Goal: Transaction & Acquisition: Purchase product/service

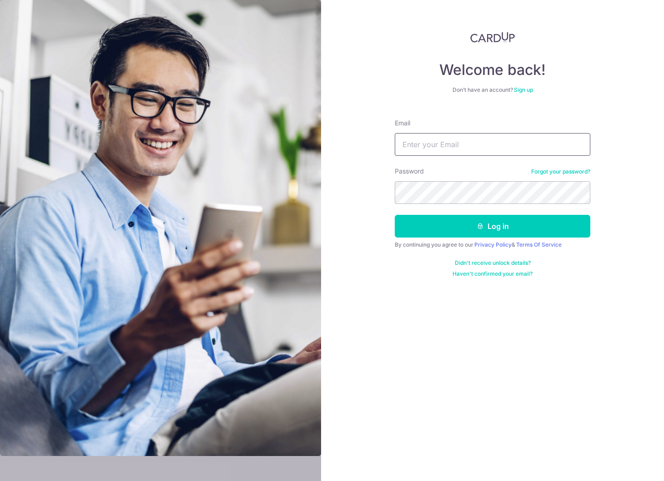
click at [478, 149] on input "Email" at bounding box center [491, 144] width 195 height 23
type input "[EMAIL_ADDRESS][DOMAIN_NAME]"
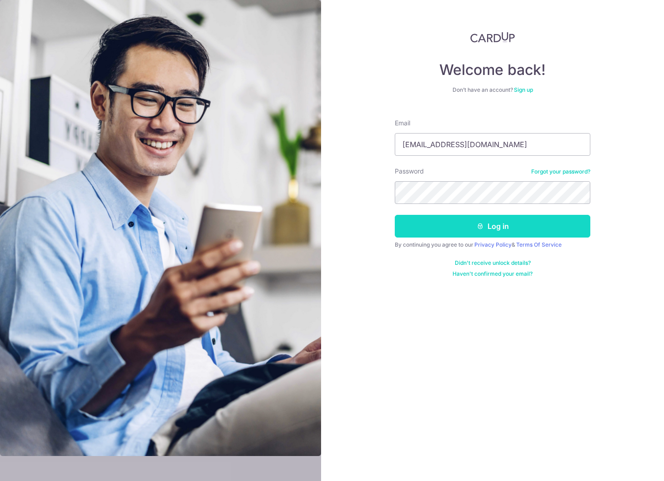
click at [499, 230] on button "Log in" at bounding box center [491, 226] width 195 height 23
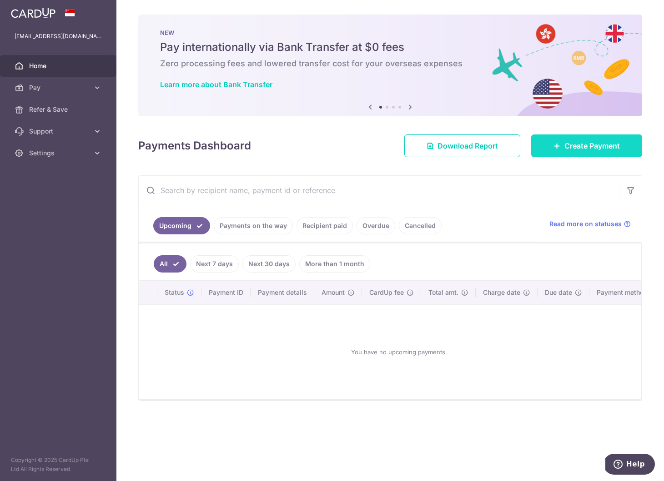
click at [571, 140] on span "Create Payment" at bounding box center [591, 145] width 55 height 11
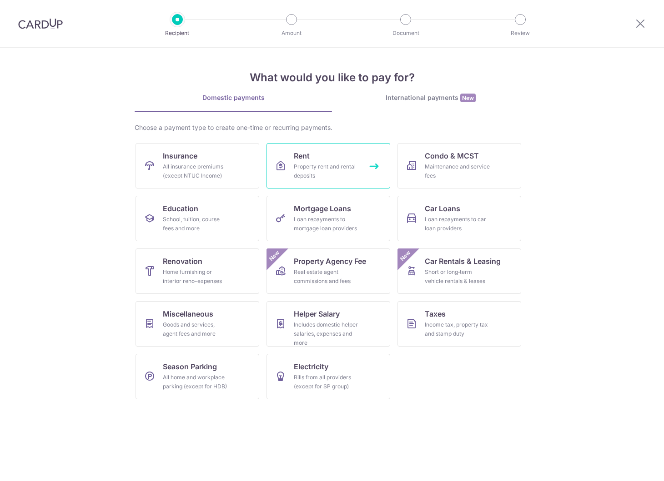
click at [324, 166] on div "Property rent and rental deposits" at bounding box center [326, 171] width 65 height 18
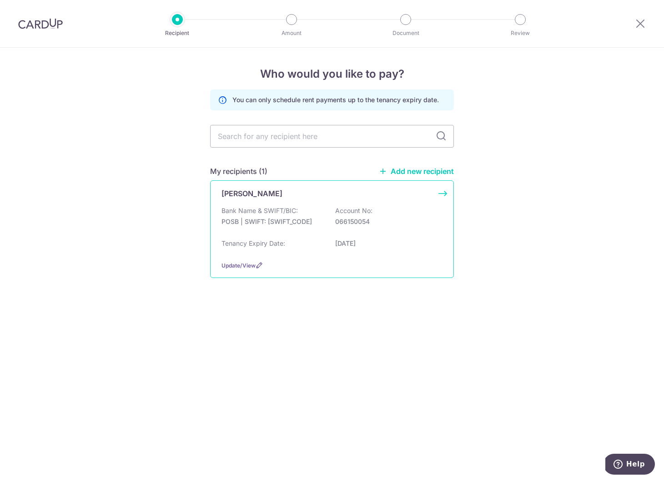
click at [331, 228] on div "Bank Name & SWIFT/BIC: POSB | SWIFT: DBSSSGSGXXX Account No: 066150054" at bounding box center [331, 220] width 221 height 29
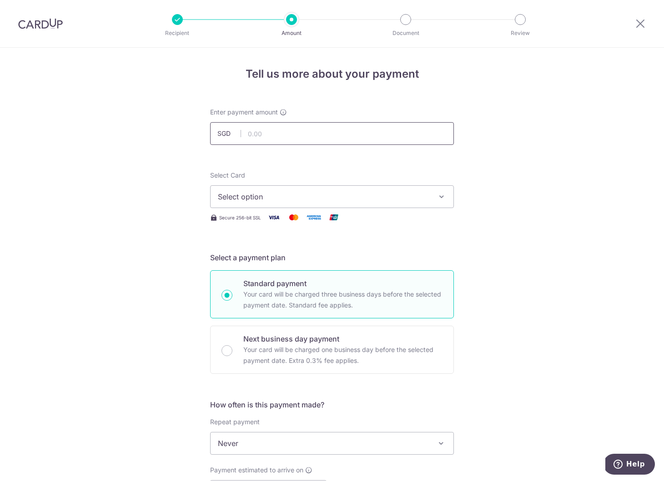
click at [308, 136] on input "text" at bounding box center [332, 133] width 244 height 23
type input "100.00"
click at [289, 191] on span "Select option" at bounding box center [324, 196] width 212 height 11
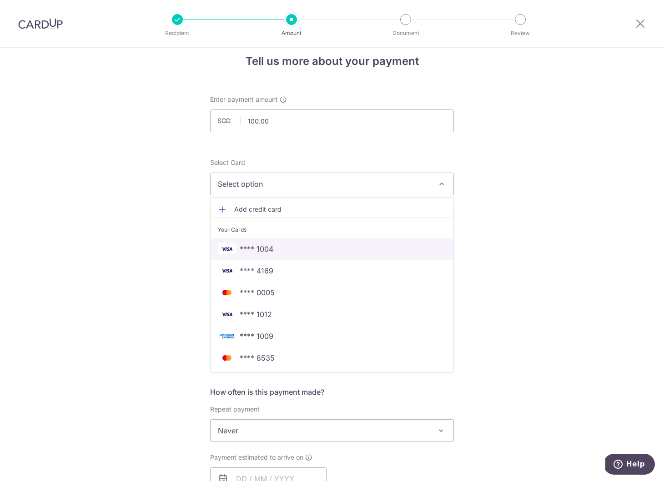
scroll to position [12, 0]
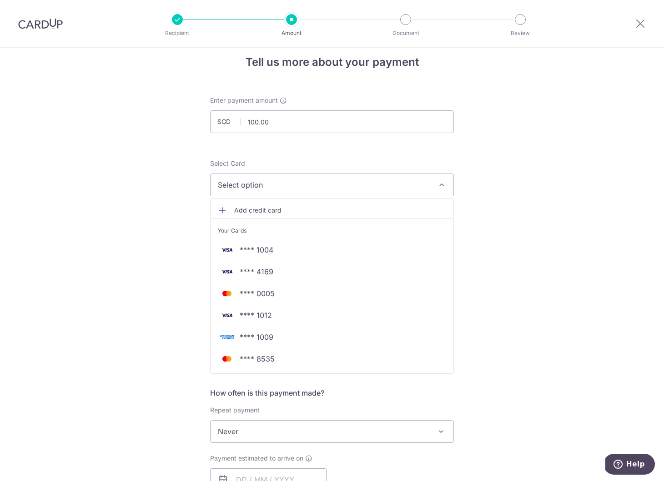
click at [271, 213] on span "Add credit card" at bounding box center [340, 210] width 212 height 9
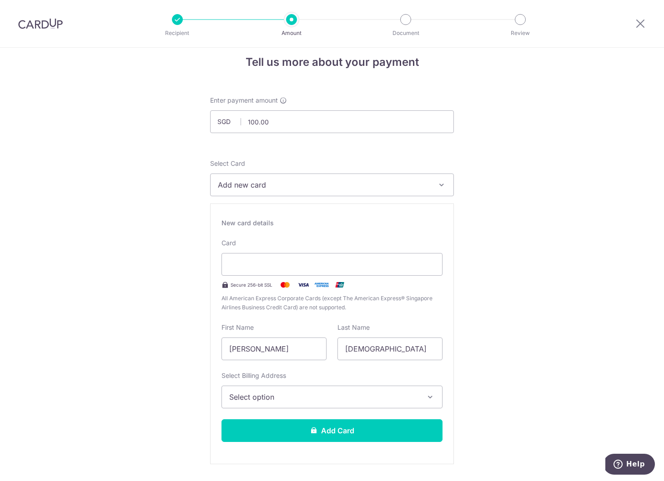
click at [261, 346] on input "5498341621494612" at bounding box center [273, 349] width 105 height 23
type input "[PERSON_NAME]"
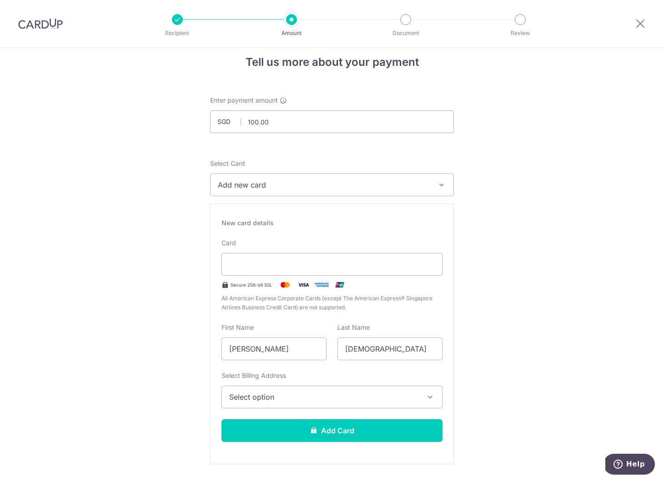
click at [260, 395] on span "Select option" at bounding box center [323, 397] width 189 height 11
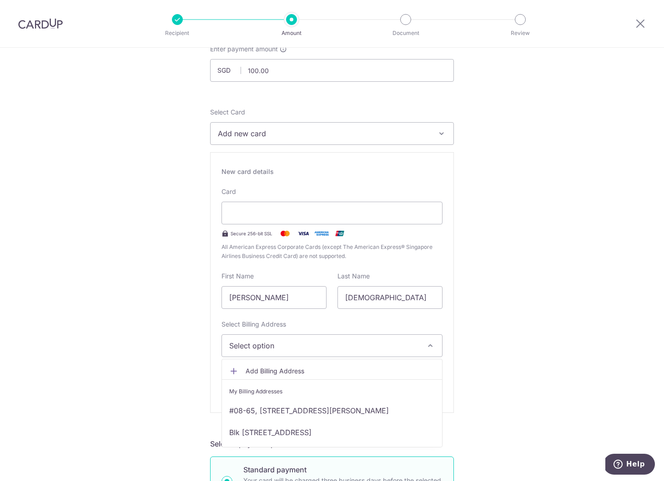
scroll to position [75, 0]
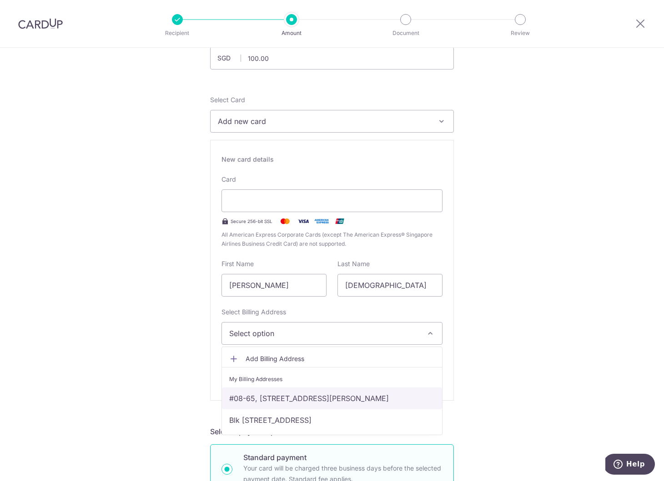
click at [276, 408] on link "#08-65, 248 Kim Keat Link, Singapore, Singapore, Singapore-310248" at bounding box center [332, 399] width 220 height 22
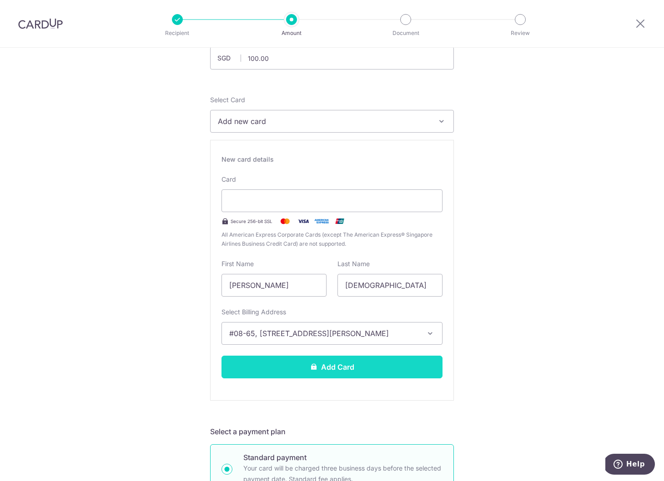
click at [287, 375] on button "Add Card" at bounding box center [331, 367] width 221 height 23
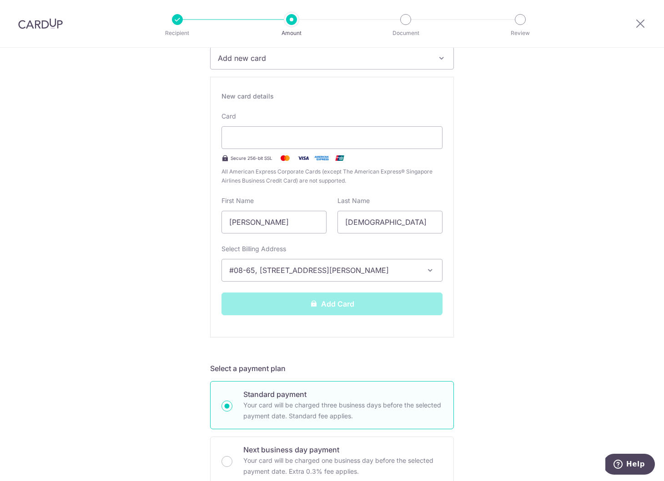
scroll to position [56, 0]
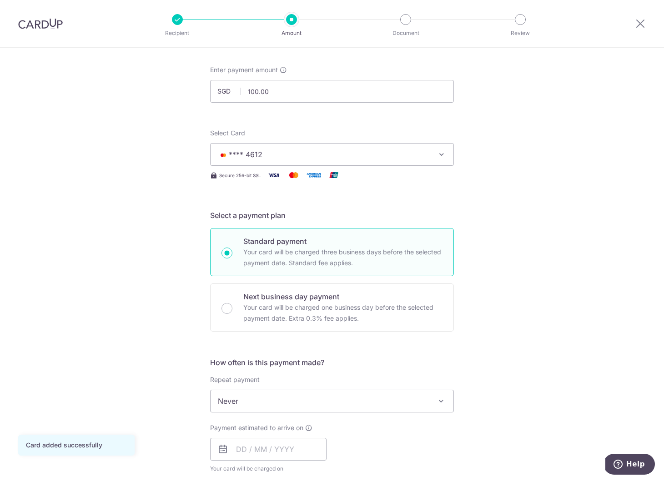
scroll to position [56, 0]
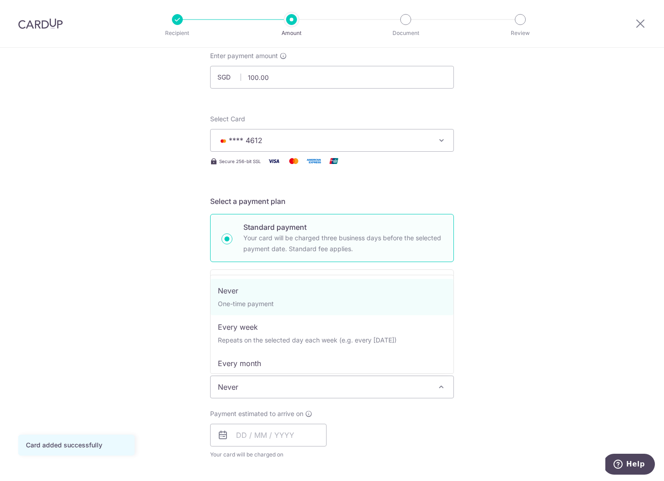
click at [230, 388] on span "Never" at bounding box center [331, 387] width 243 height 22
click at [233, 370] on span "Never One-time payment Every week Repeats on the selected day each week (e.g. e…" at bounding box center [332, 324] width 244 height 99
select select "3"
type input "31/12/2025"
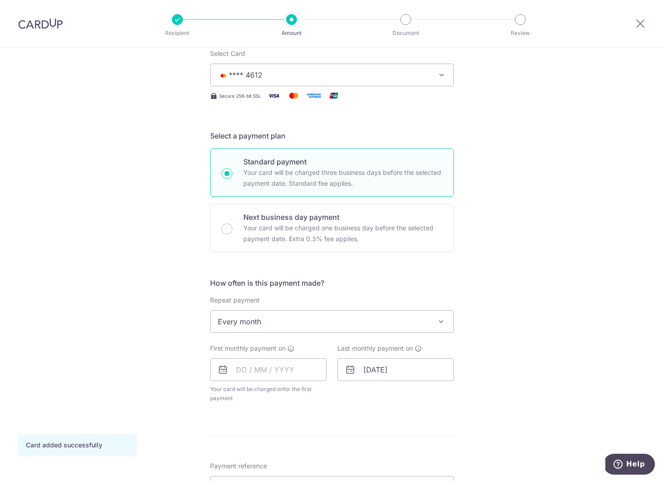
scroll to position [127, 0]
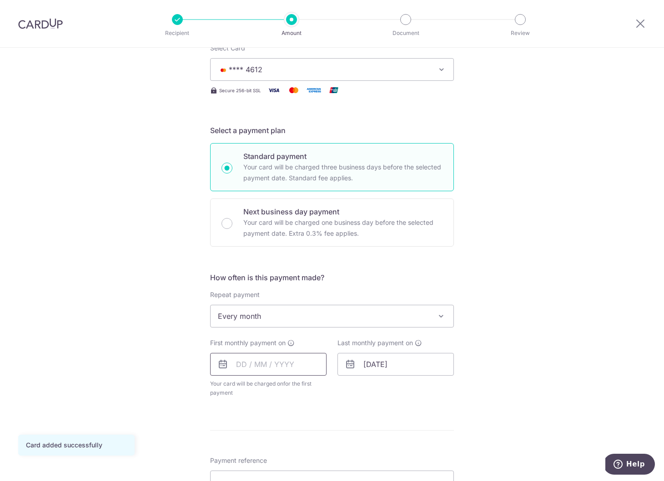
click at [263, 367] on input "text" at bounding box center [268, 364] width 116 height 23
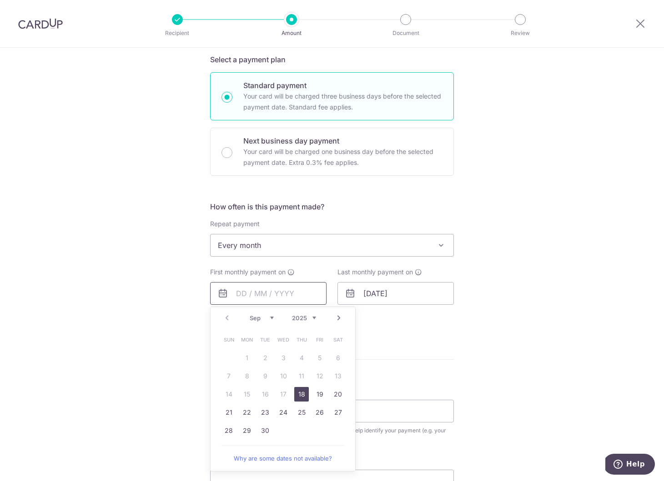
scroll to position [204, 0]
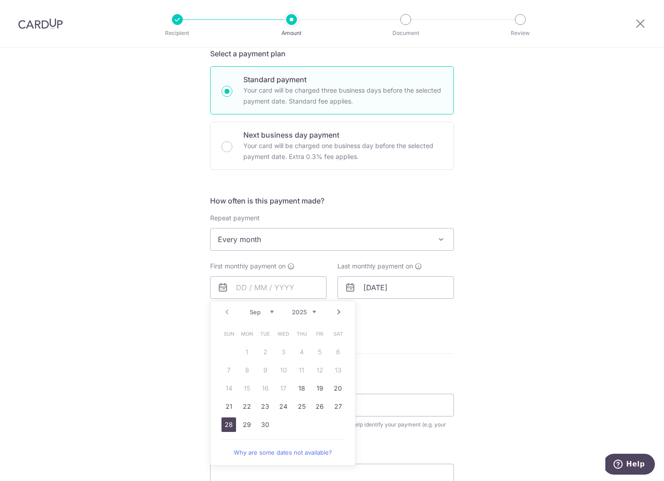
click at [232, 426] on link "28" at bounding box center [228, 425] width 15 height 15
type input "28/09/2025"
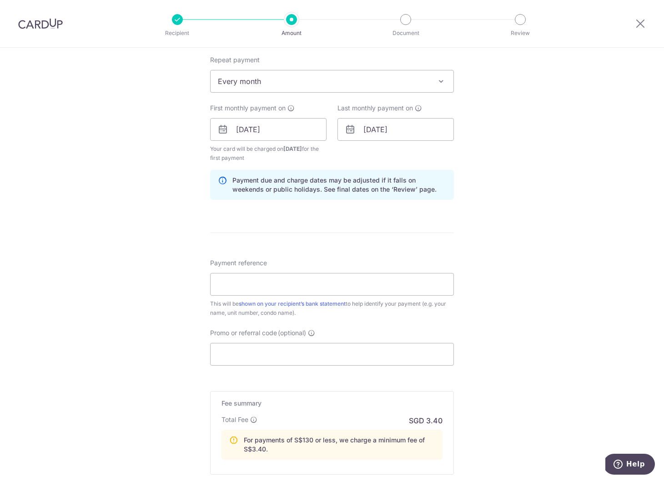
scroll to position [366, 0]
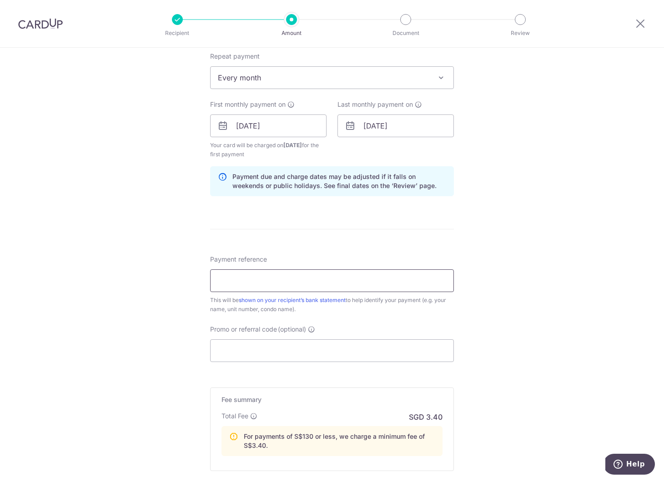
click at [360, 284] on input "Payment reference" at bounding box center [332, 280] width 244 height 23
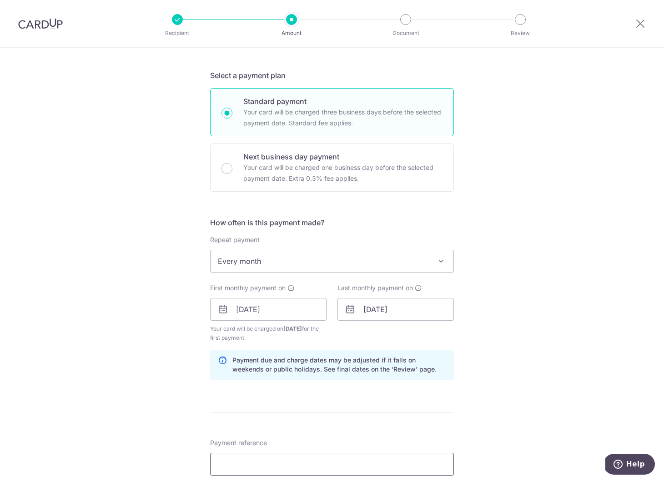
scroll to position [356, 0]
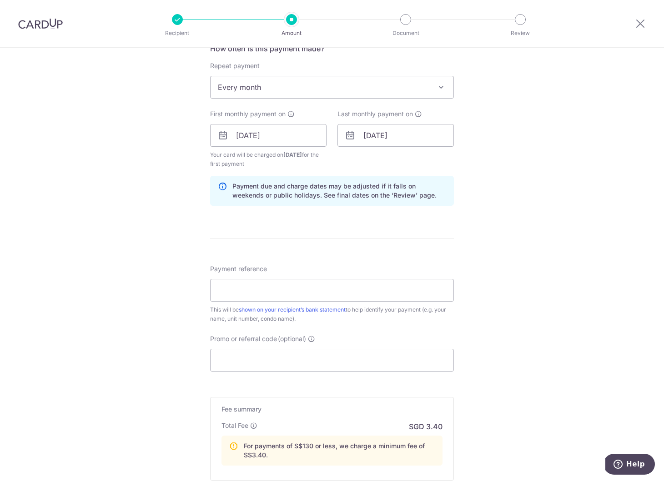
click at [200, 269] on div "Tell us more about your payment Enter payment amount SGD 100.00 100.00 Card add…" at bounding box center [332, 144] width 664 height 906
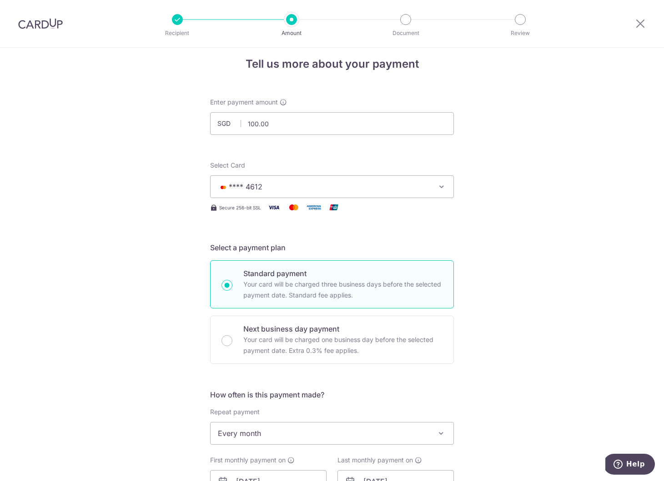
scroll to position [0, 0]
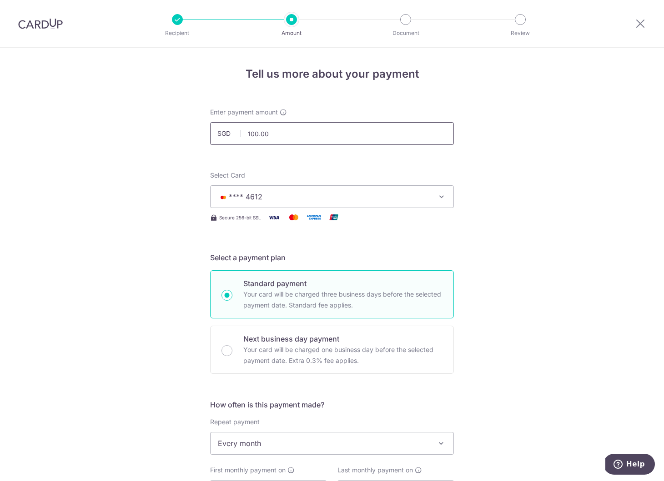
click at [291, 129] on input "100.00" at bounding box center [332, 133] width 244 height 23
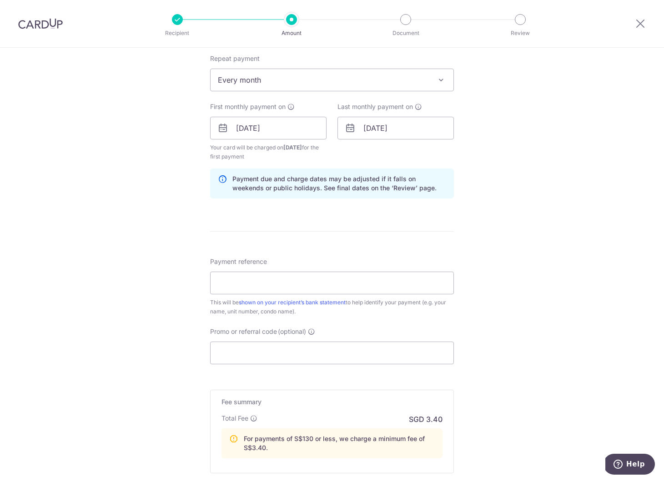
scroll to position [472, 0]
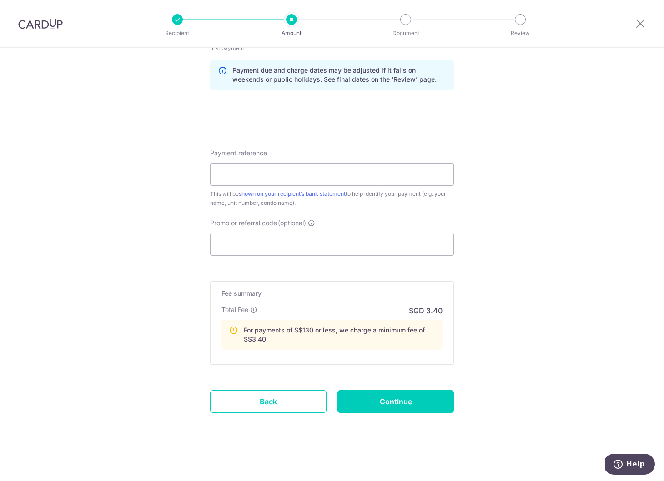
click at [189, 244] on div "Tell us more about your payment Enter payment amount SGD 130.00 130.00 Card add…" at bounding box center [332, 29] width 664 height 906
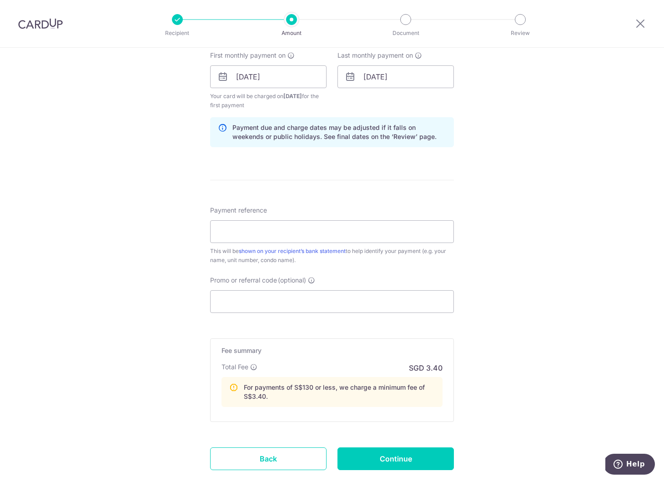
scroll to position [0, 0]
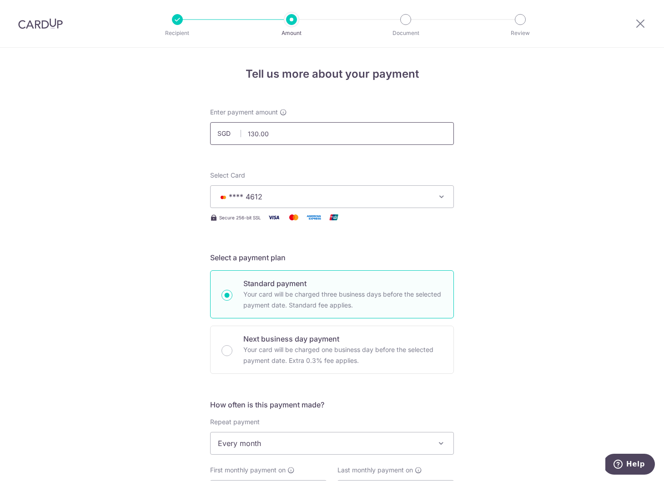
click at [270, 139] on input "130.00" at bounding box center [332, 133] width 244 height 23
click at [168, 191] on div "Tell us more about your payment Enter payment amount SGD 131.00 131.00 Card add…" at bounding box center [332, 482] width 664 height 868
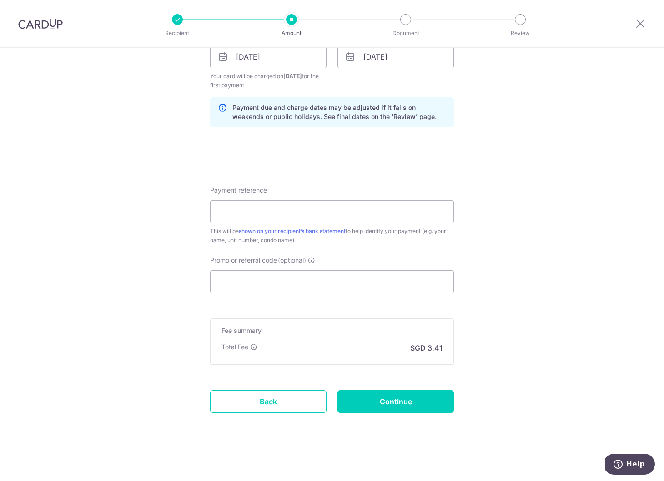
click at [168, 191] on div "Tell us more about your payment Enter payment amount SGD 131.00 131.00 Card add…" at bounding box center [332, 47] width 664 height 868
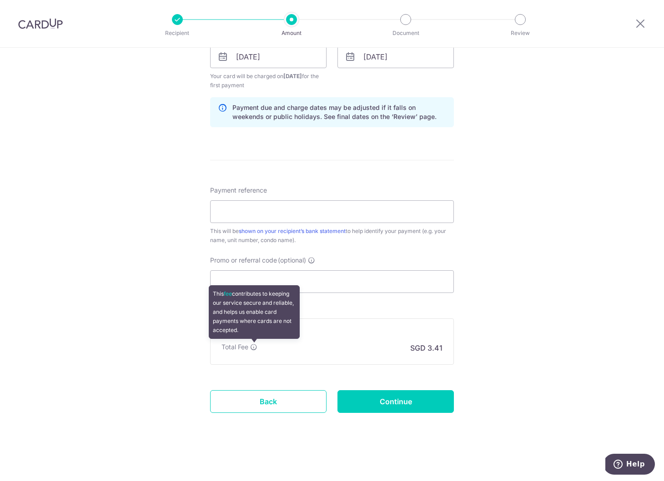
click at [252, 346] on icon at bounding box center [253, 347] width 7 height 7
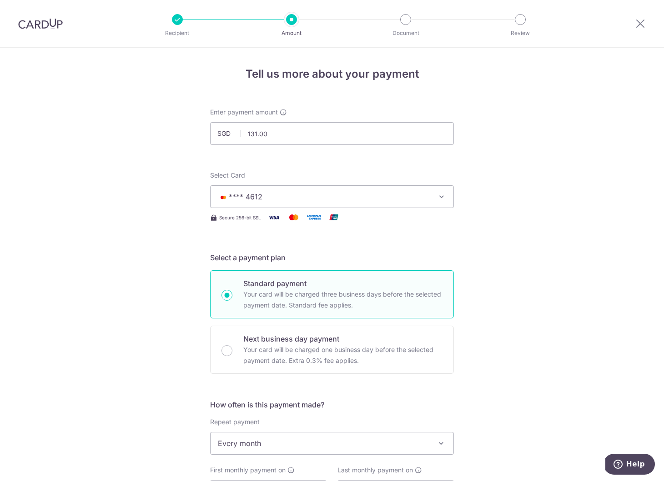
scroll to position [0, 0]
click at [319, 126] on input "131.00" at bounding box center [332, 133] width 244 height 23
click at [361, 137] on input "131.00" at bounding box center [332, 133] width 244 height 23
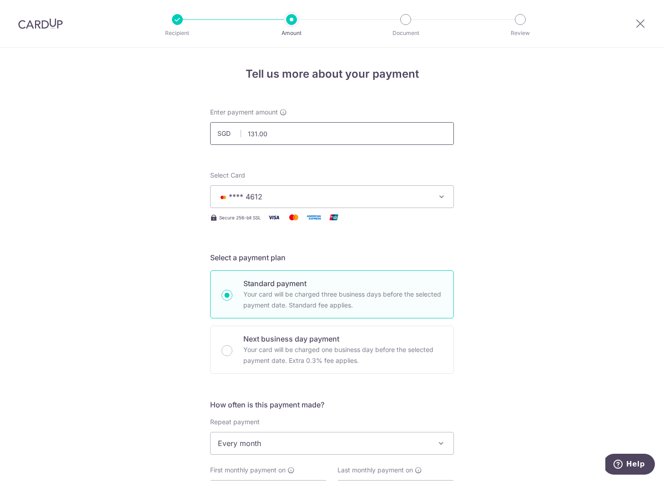
click at [361, 137] on input "131.00" at bounding box center [332, 133] width 244 height 23
click at [180, 239] on div "Tell us more about your payment Enter payment amount SGD 869 131.00 Card added …" at bounding box center [332, 482] width 664 height 868
type input "869.00"
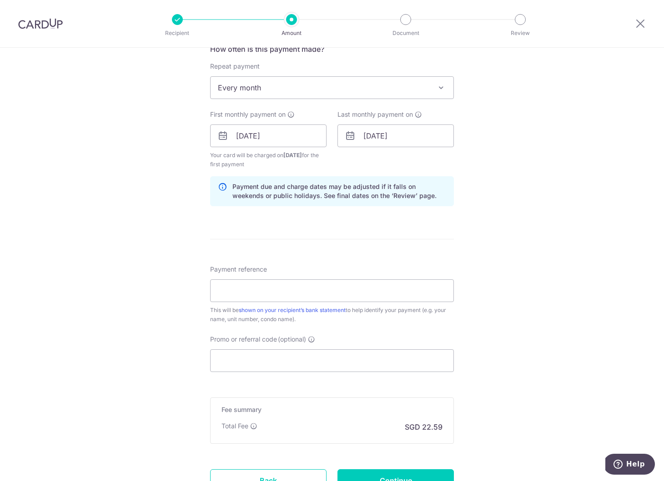
scroll to position [334, 0]
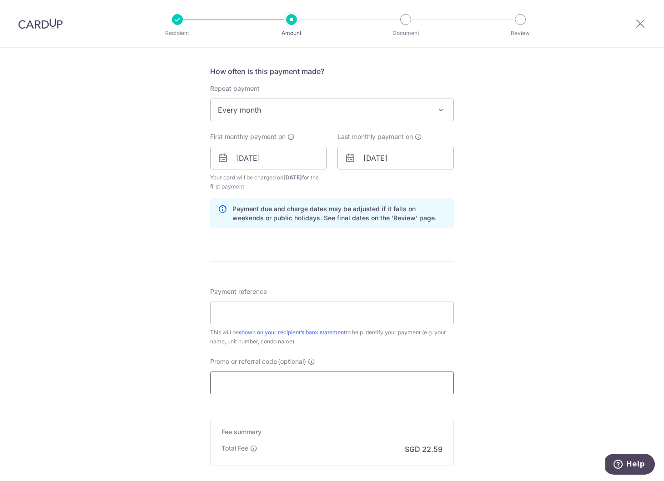
click at [302, 387] on input "Promo or referral code (optional)" at bounding box center [332, 383] width 244 height 23
paste input "SAVERENT179"
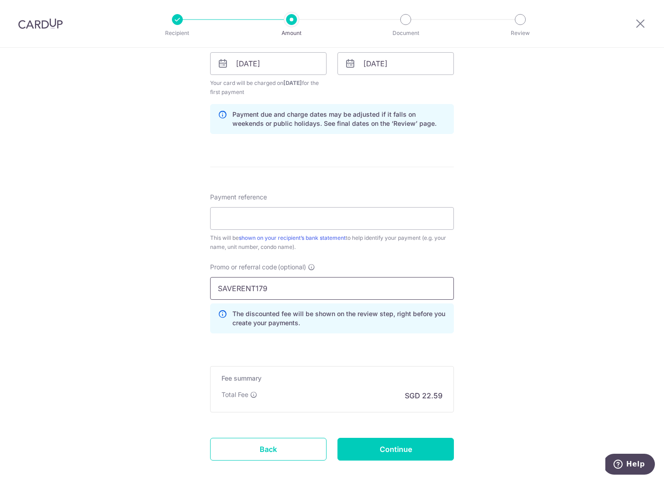
scroll to position [439, 0]
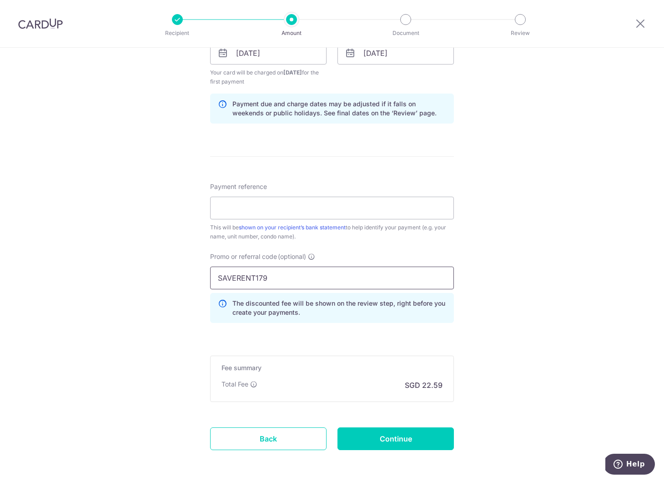
type input "SAVERENT179"
click at [174, 334] on div "Tell us more about your payment Enter payment amount SGD 869.00 869.00 Card add…" at bounding box center [332, 63] width 664 height 909
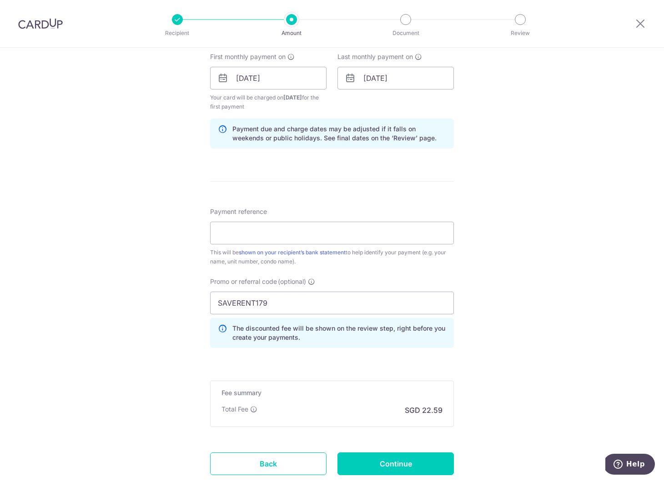
scroll to position [374, 0]
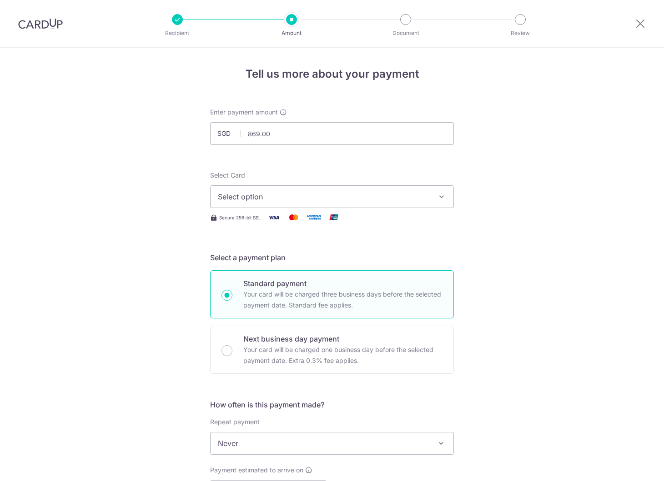
select select "3"
click at [36, 19] on img at bounding box center [40, 23] width 45 height 11
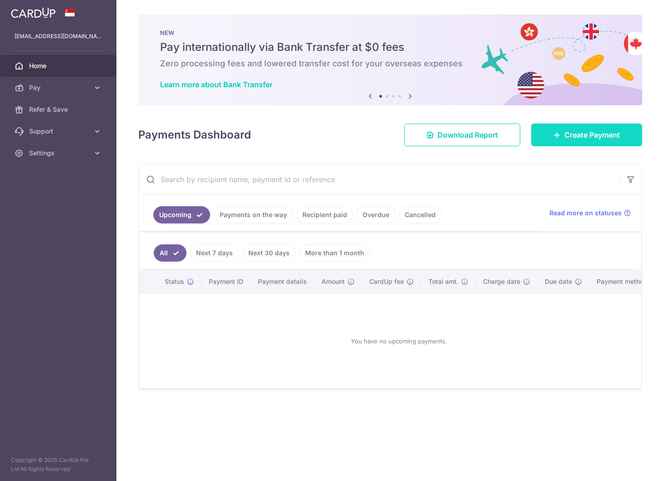
click at [572, 128] on link "Create Payment" at bounding box center [586, 135] width 111 height 23
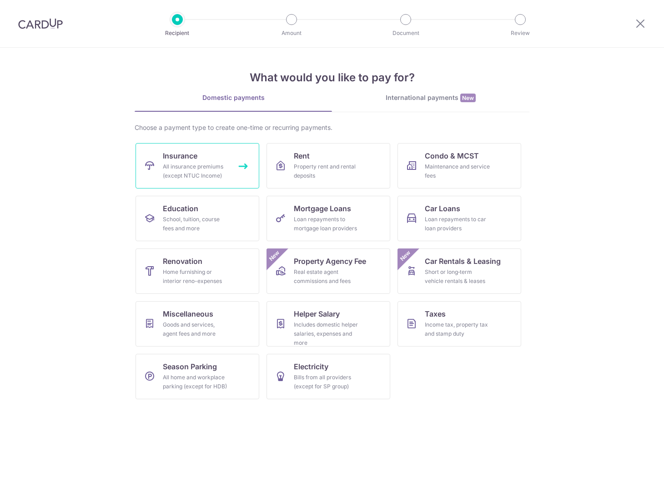
click at [243, 174] on link "Insurance All insurance premiums (except NTUC Income)" at bounding box center [197, 165] width 124 height 45
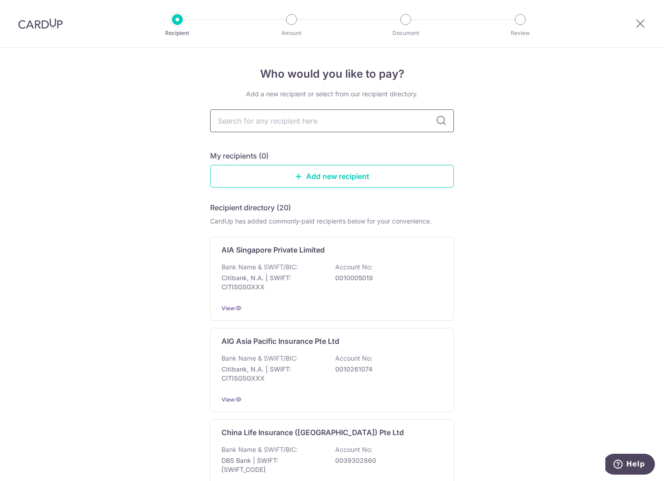
click at [250, 122] on input "text" at bounding box center [332, 121] width 244 height 23
type input "singlife"
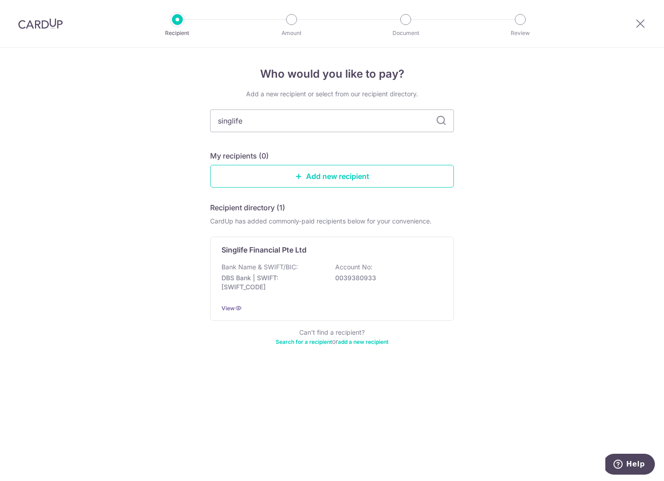
click at [32, 22] on img at bounding box center [40, 23] width 45 height 11
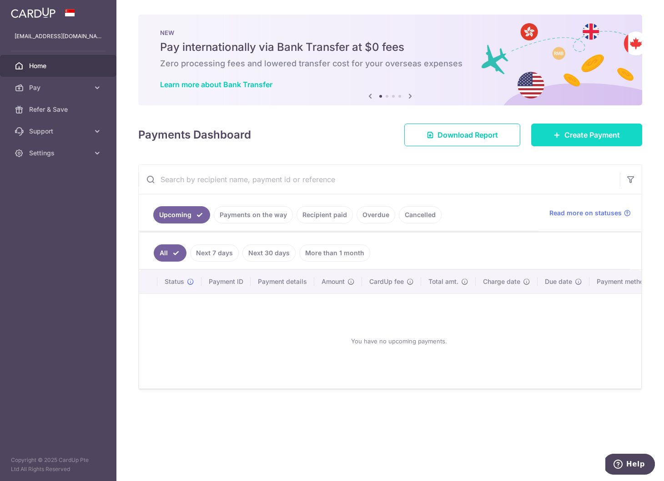
click at [601, 142] on link "Create Payment" at bounding box center [586, 135] width 111 height 23
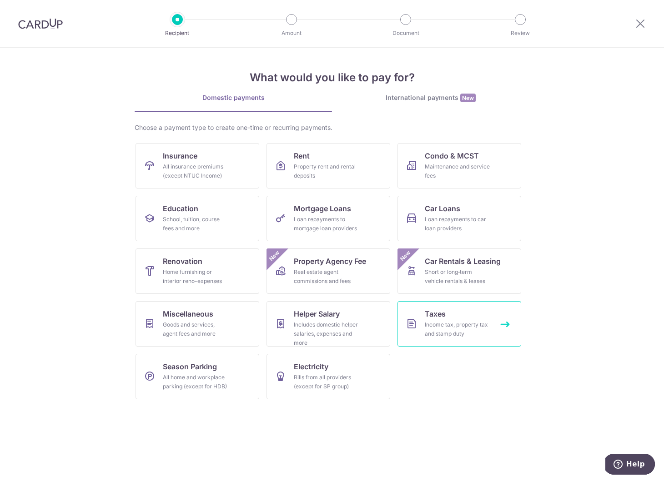
click at [442, 330] on div "Income tax, property tax and stamp duty" at bounding box center [456, 329] width 65 height 18
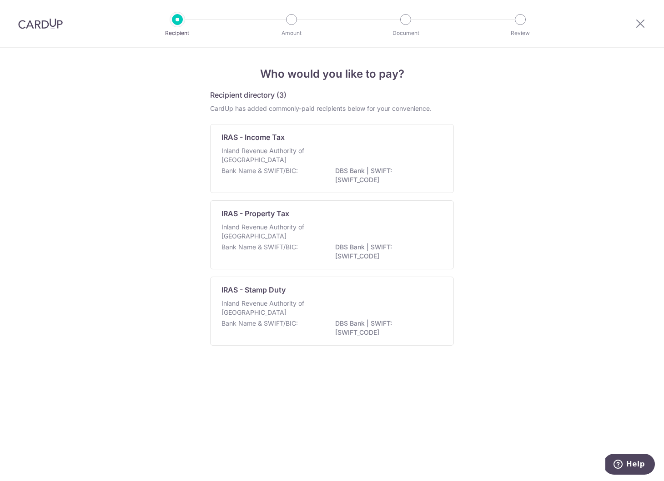
click at [302, 152] on p "Inland Revenue Authority of [GEOGRAPHIC_DATA]" at bounding box center [269, 155] width 96 height 18
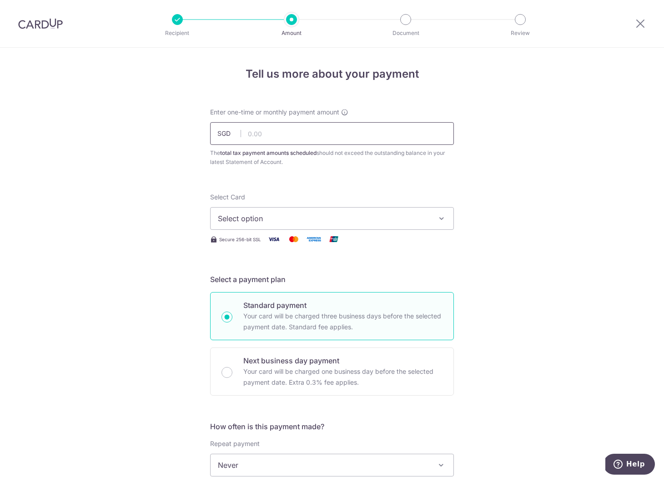
click at [283, 137] on input "text" at bounding box center [332, 133] width 244 height 23
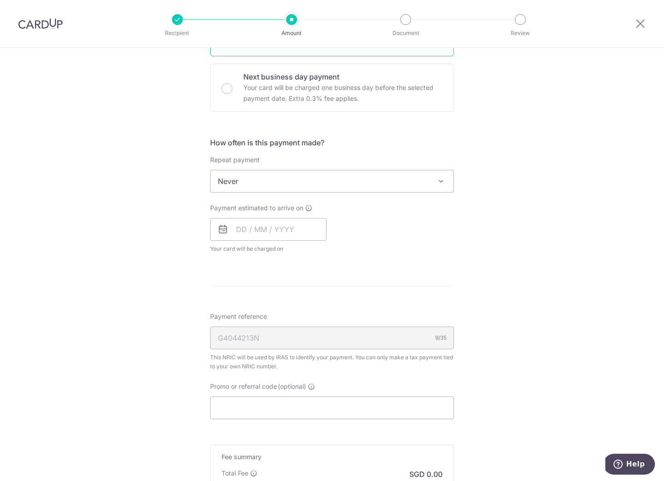
scroll to position [395, 0]
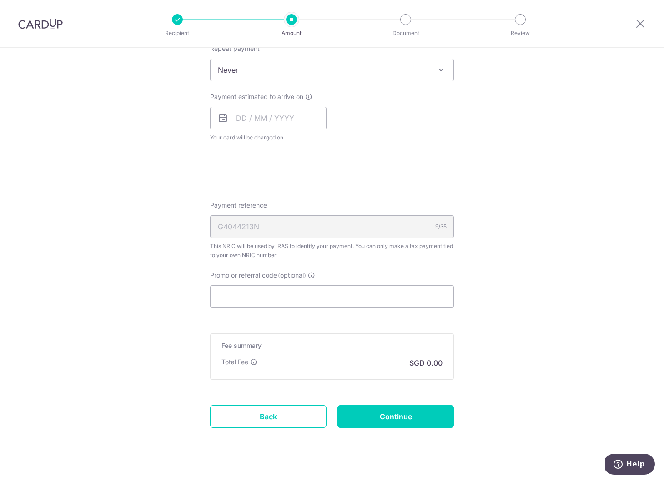
click at [314, 234] on div "G4044213N 9/35" at bounding box center [332, 226] width 244 height 23
click at [316, 245] on div "This NRIC will be used by IRAS to identify your payment. You can only make a ta…" at bounding box center [332, 251] width 244 height 18
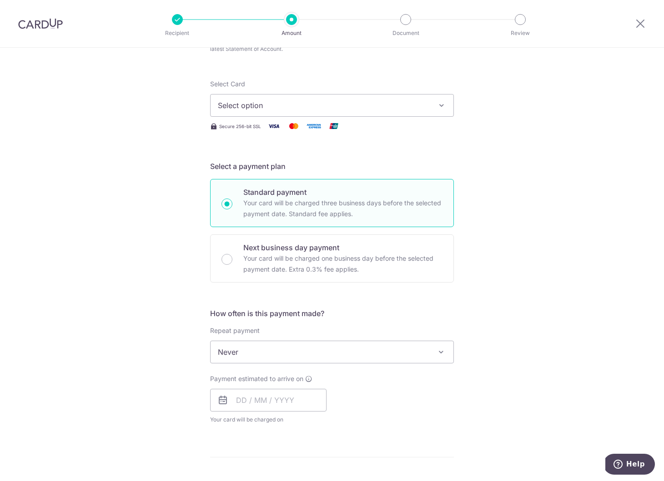
scroll to position [0, 0]
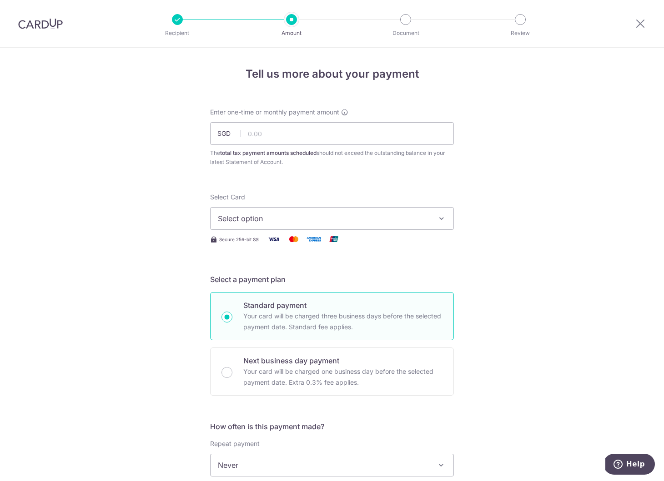
click at [52, 25] on img at bounding box center [40, 23] width 45 height 11
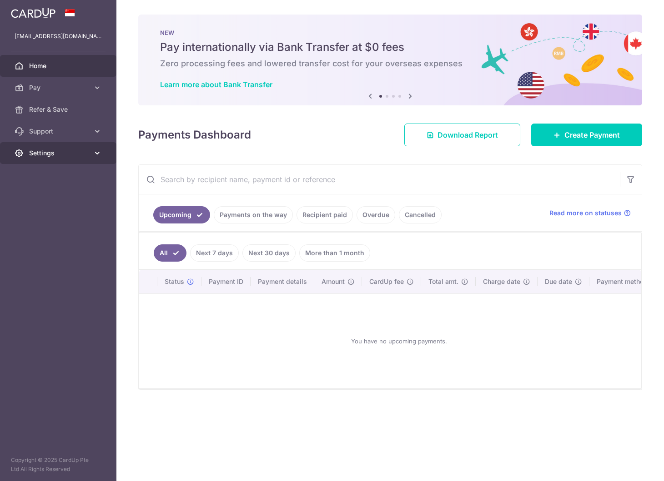
click at [54, 161] on link "Settings" at bounding box center [58, 153] width 116 height 22
click at [51, 173] on span "Account" at bounding box center [59, 174] width 60 height 9
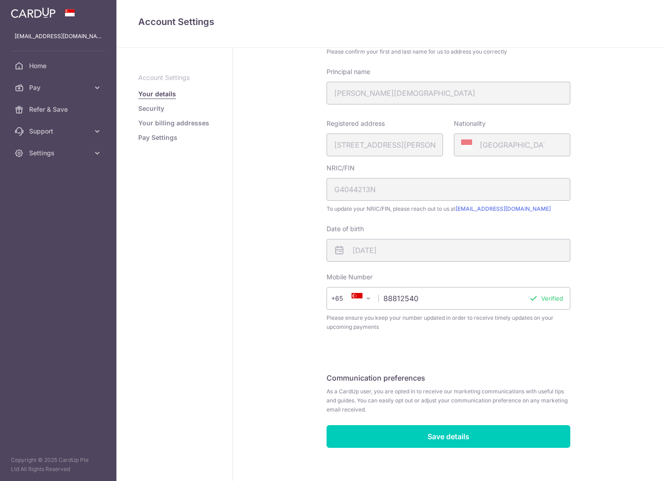
scroll to position [102, 0]
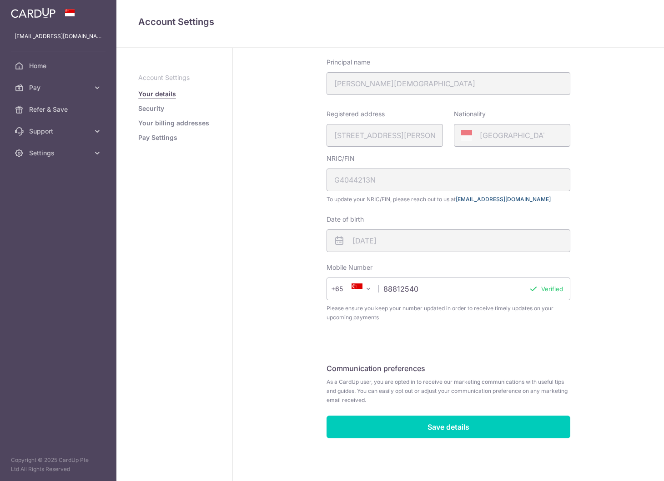
click at [484, 202] on link "[EMAIL_ADDRESS][DOMAIN_NAME]" at bounding box center [502, 199] width 95 height 7
click at [477, 199] on link "[EMAIL_ADDRESS][DOMAIN_NAME]" at bounding box center [502, 199] width 95 height 7
